Goal: Information Seeking & Learning: Learn about a topic

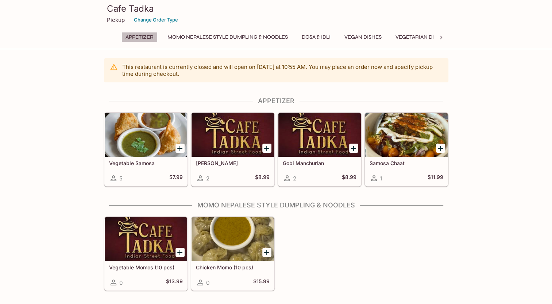
click at [138, 36] on button "Appetizer" at bounding box center [140, 37] width 36 height 10
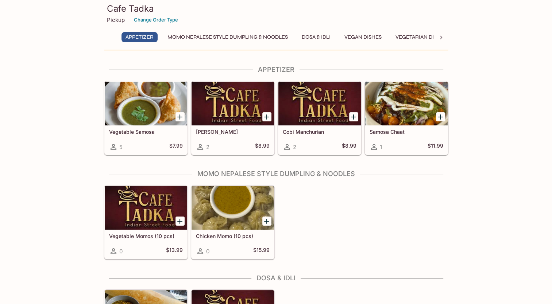
scroll to position [35, 0]
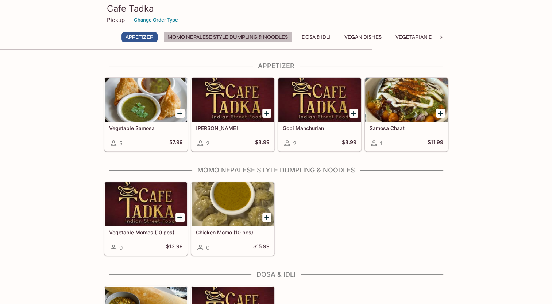
click at [193, 39] on button "Momo Nepalese Style Dumpling & Noodles" at bounding box center [227, 37] width 128 height 10
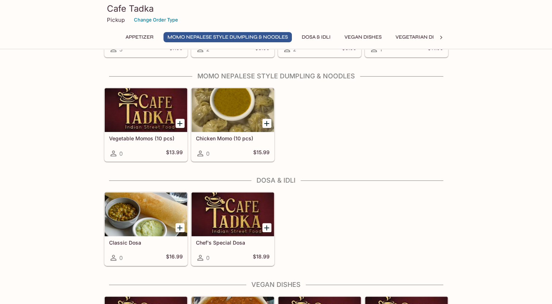
scroll to position [139, 0]
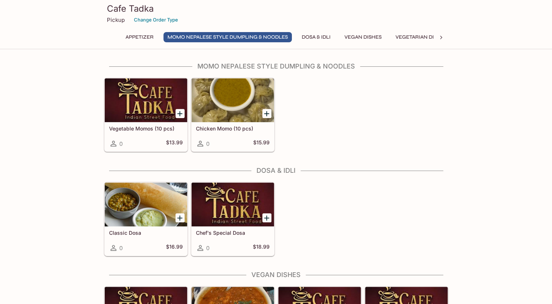
click at [322, 37] on button "Dosa & Idli" at bounding box center [316, 37] width 37 height 10
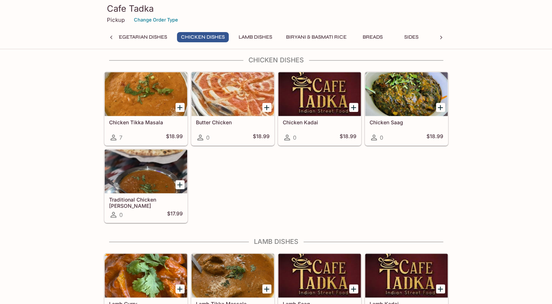
scroll to position [0, 0]
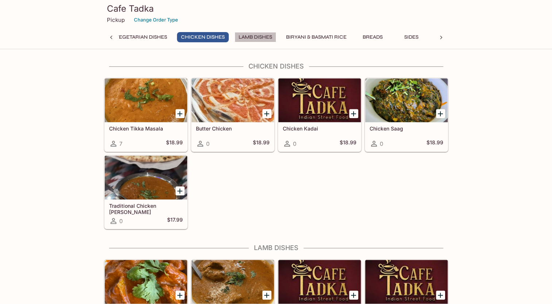
click at [267, 39] on button "Lamb Dishes" at bounding box center [256, 37] width 42 height 10
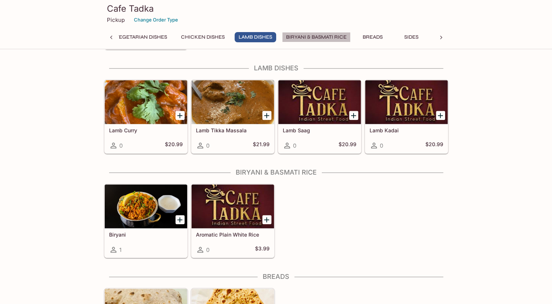
click at [310, 35] on button "Biryani & Basmati Rice" at bounding box center [316, 37] width 69 height 10
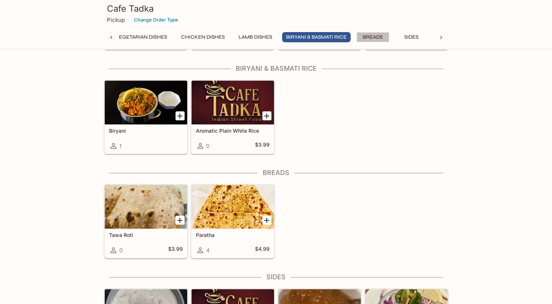
click at [381, 33] on button "Breads" at bounding box center [372, 37] width 33 height 10
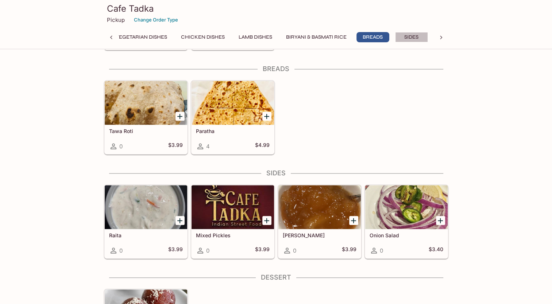
click at [422, 37] on button "Sides" at bounding box center [411, 37] width 33 height 10
